Goal: Find specific page/section: Find specific page/section

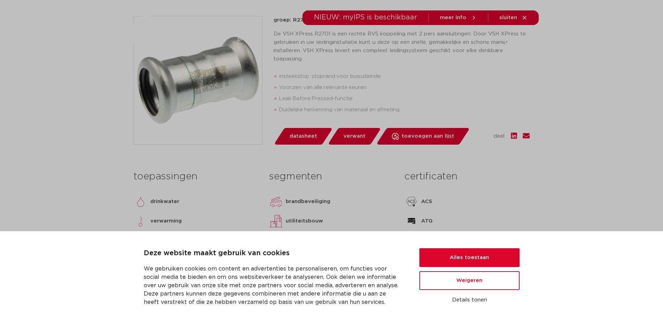
scroll to position [174, 0]
click at [464, 256] on button "Alles toestaan" at bounding box center [469, 257] width 100 height 19
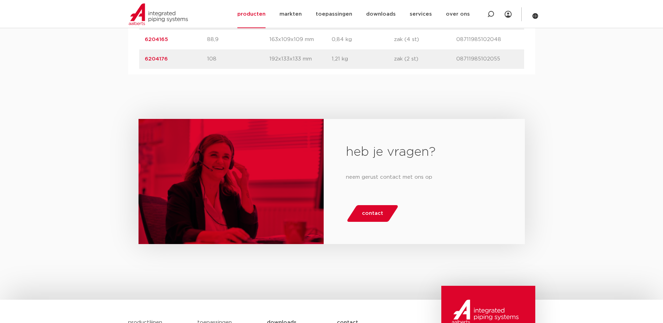
scroll to position [178, 0]
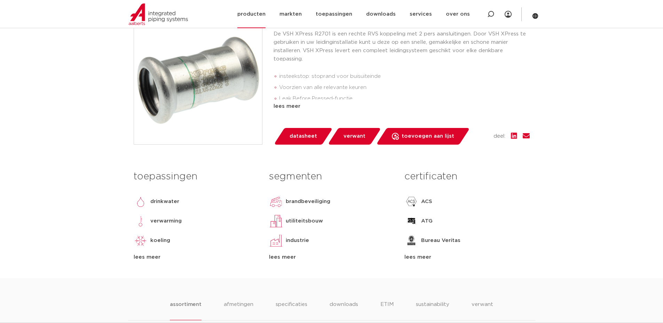
click at [257, 17] on link "producten" at bounding box center [251, 14] width 28 height 28
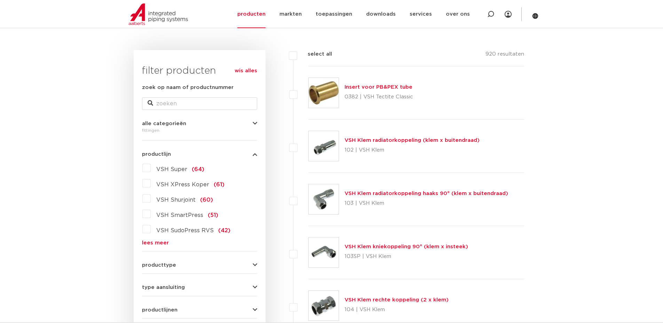
scroll to position [70, 0]
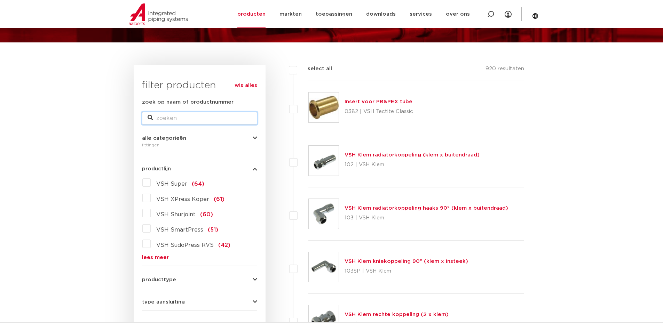
click at [172, 113] on input "zoek op naam of productnummer" at bounding box center [199, 118] width 115 height 13
type input "2 delig"
